Goal: Browse casually

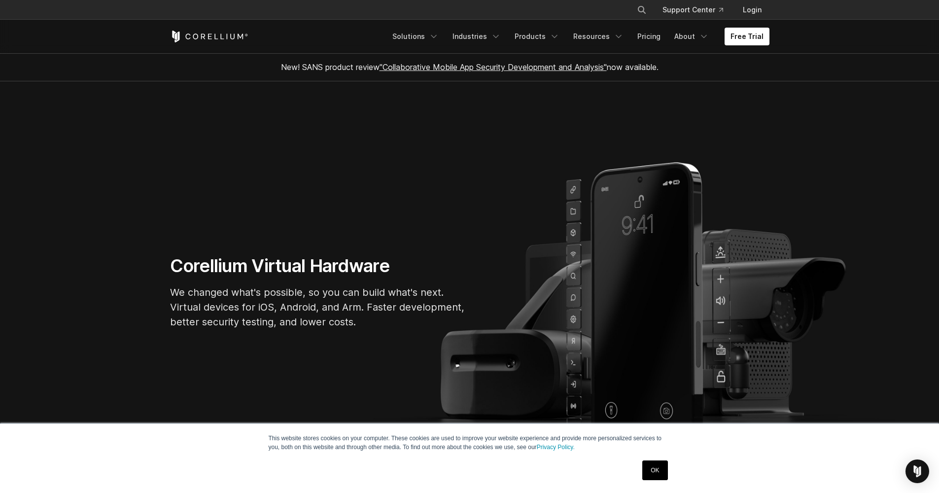
click at [655, 468] on link "OK" at bounding box center [654, 470] width 25 height 20
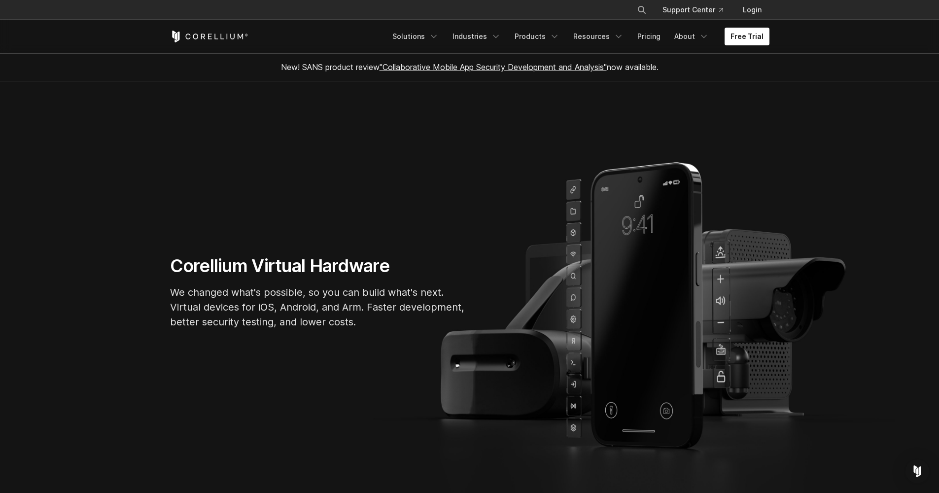
drag, startPoint x: 593, startPoint y: 213, endPoint x: 525, endPoint y: 200, distance: 69.3
click at [525, 200] on section "Corellium Virtual Hardware We changed what's possible, so you can build what's …" at bounding box center [469, 295] width 939 height 429
drag, startPoint x: 634, startPoint y: 227, endPoint x: 504, endPoint y: 222, distance: 130.2
click at [504, 222] on section "Corellium Virtual Hardware We changed what's possible, so you can build what's …" at bounding box center [469, 295] width 939 height 429
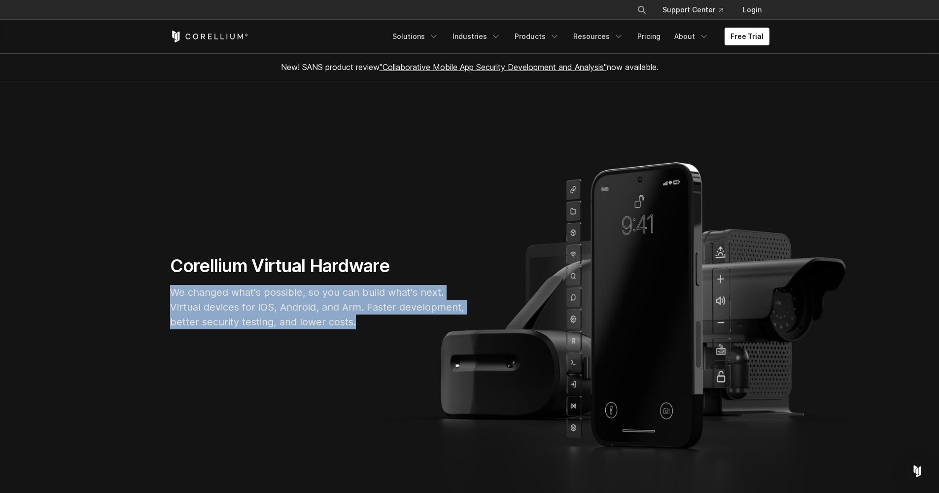
drag, startPoint x: 551, startPoint y: 334, endPoint x: 661, endPoint y: 284, distance: 120.4
click at [633, 255] on div "Corellium Virtual Hardware We changed what's possible, so you can build what's …" at bounding box center [469, 296] width 619 height 82
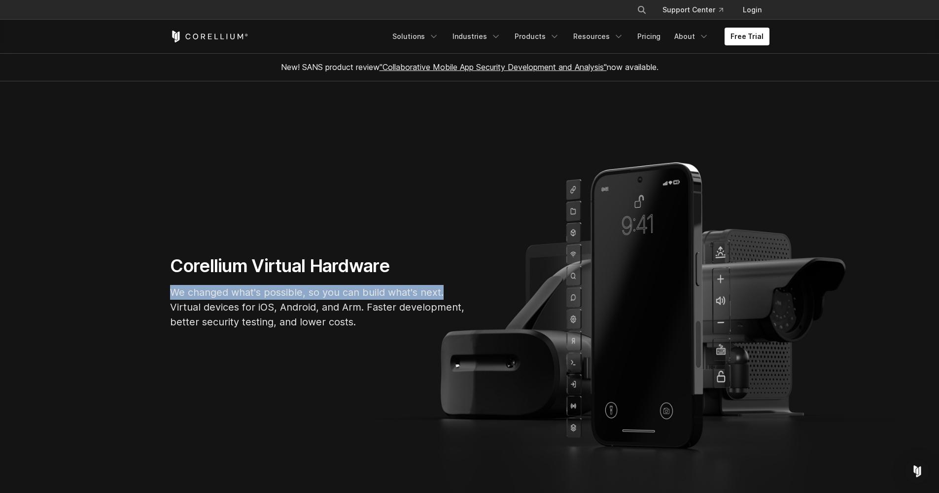
drag, startPoint x: 720, startPoint y: 293, endPoint x: 760, endPoint y: 273, distance: 43.9
click at [743, 280] on div "Corellium Virtual Hardware We changed what's possible, so you can build what's …" at bounding box center [469, 296] width 619 height 82
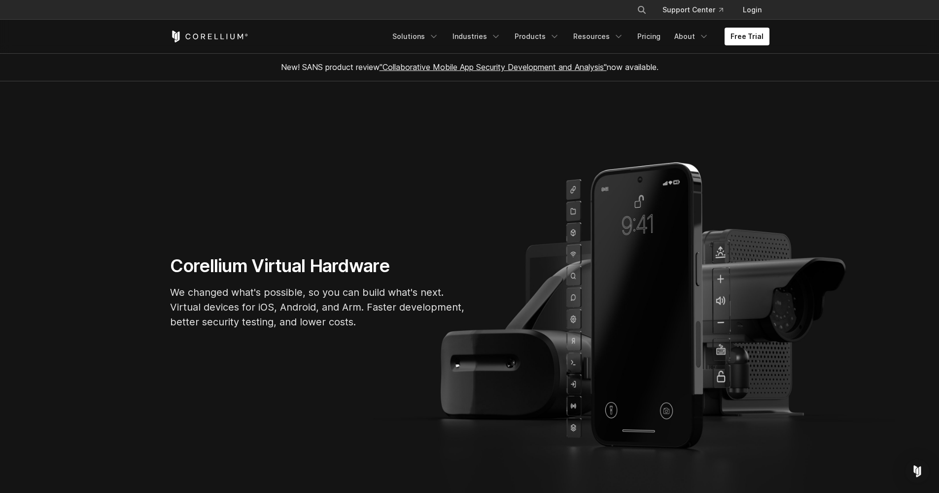
click at [760, 273] on div "Corellium Virtual Hardware We changed what's possible, so you can build what's …" at bounding box center [469, 296] width 619 height 82
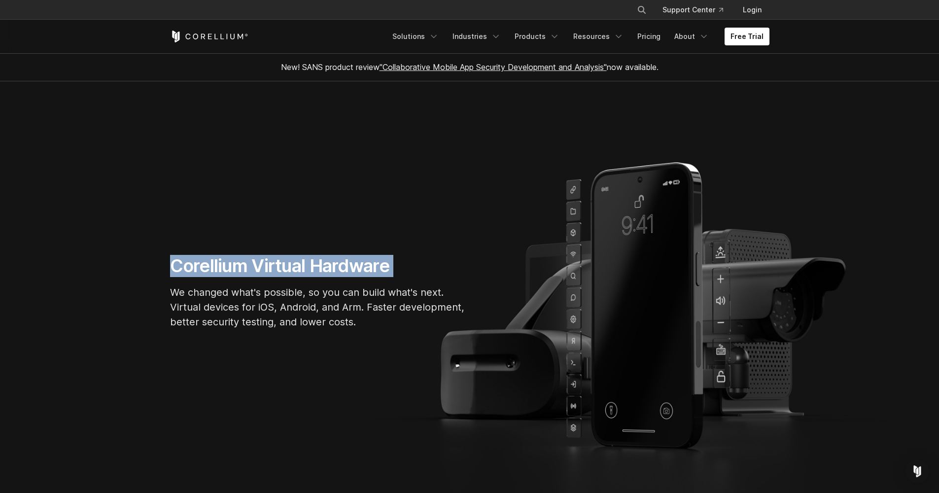
click at [760, 273] on div "Corellium Virtual Hardware We changed what's possible, so you can build what's …" at bounding box center [469, 296] width 619 height 82
click at [752, 268] on div "Corellium Virtual Hardware We changed what's possible, so you can build what's …" at bounding box center [469, 296] width 619 height 82
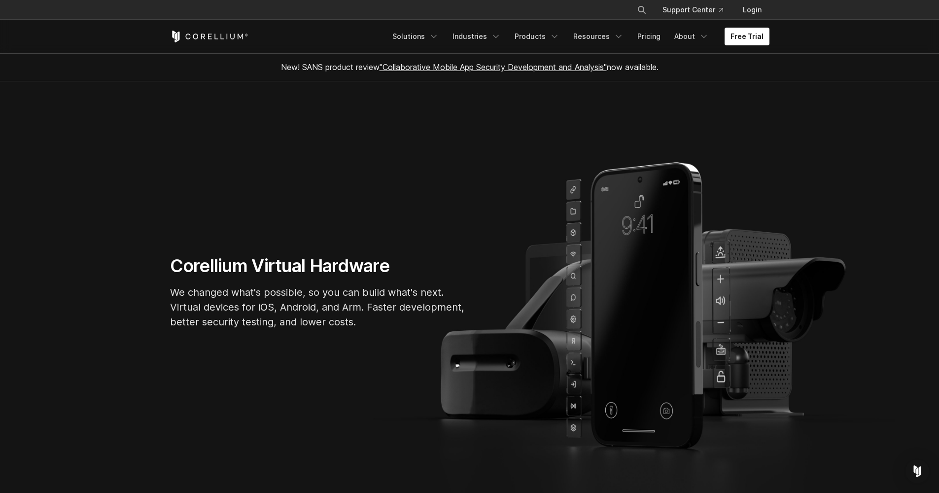
drag, startPoint x: 491, startPoint y: 272, endPoint x: 403, endPoint y: 241, distance: 92.9
click at [453, 264] on div "Corellium Virtual Hardware We changed what's possible, so you can build what's …" at bounding box center [469, 296] width 619 height 82
click at [387, 234] on section "Corellium Virtual Hardware We changed what's possible, so you can build what's …" at bounding box center [469, 295] width 939 height 429
